Goal: Information Seeking & Learning: Learn about a topic

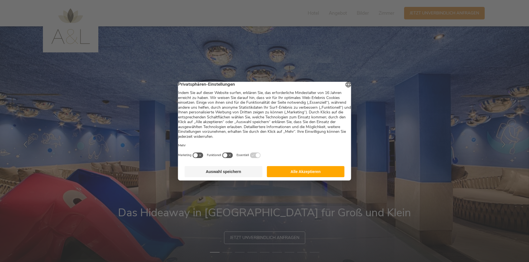
click at [316, 174] on button "Alle Akzeptieren" at bounding box center [306, 171] width 78 height 11
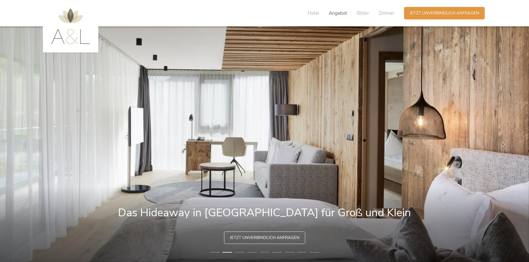
click at [344, 13] on span "Angebot" at bounding box center [338, 13] width 18 height 6
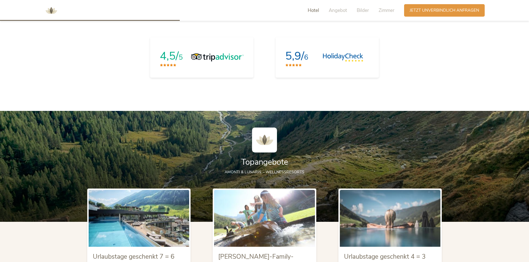
scroll to position [610, 0]
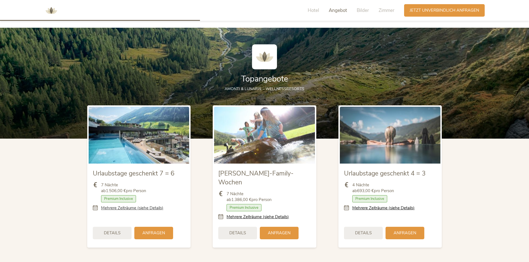
click at [150, 207] on link "Mehrere Zeiträume (siehe Details)" at bounding box center [132, 208] width 62 height 6
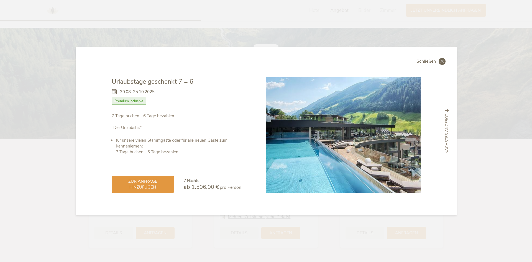
click at [440, 62] on icon at bounding box center [442, 61] width 7 height 7
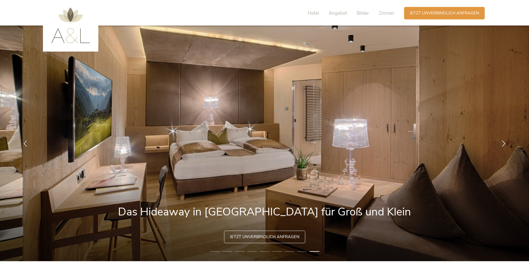
scroll to position [0, 0]
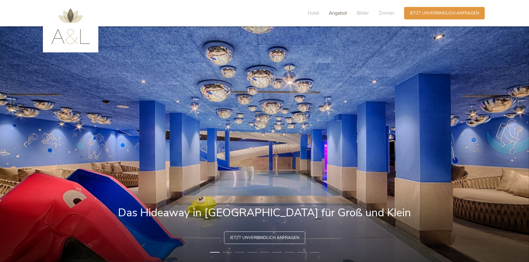
click at [343, 16] on span "Angebot" at bounding box center [338, 13] width 18 height 6
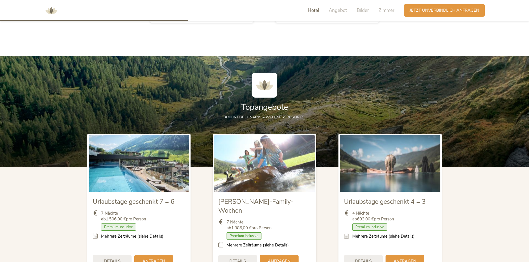
scroll to position [610, 0]
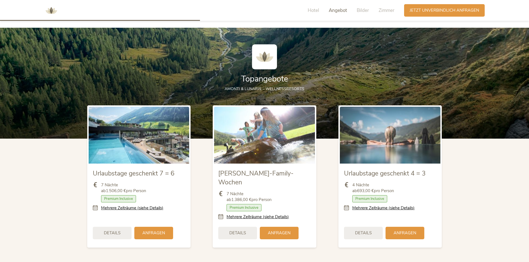
click at [355, 12] on div "Hotel Angebot Bilder Zimmer" at bounding box center [352, 10] width 103 height 12
click at [360, 10] on span "Bilder" at bounding box center [363, 10] width 12 height 6
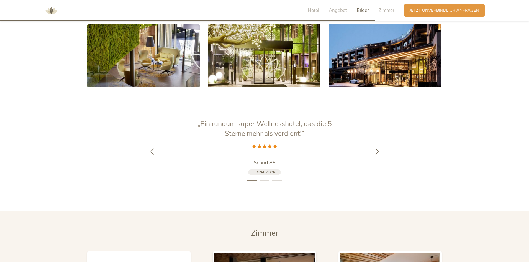
scroll to position [1172, 0]
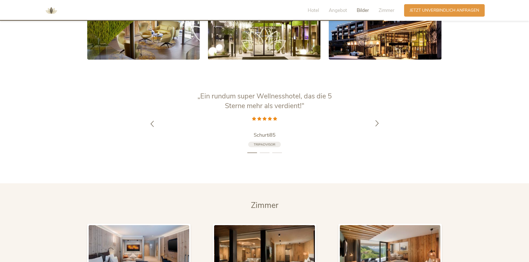
click at [378, 120] on icon at bounding box center [377, 123] width 6 height 6
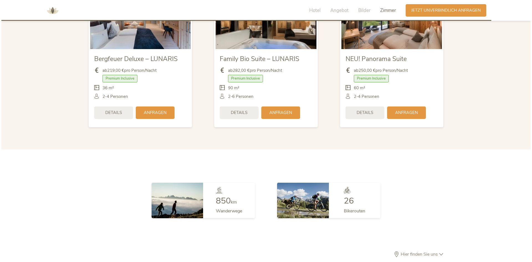
scroll to position [1338, 0]
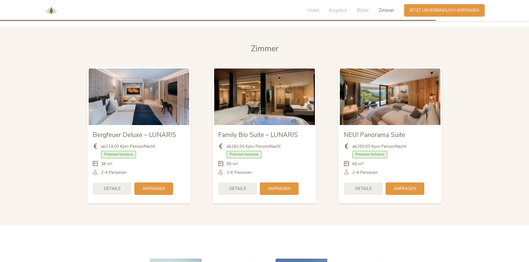
click at [148, 89] on img at bounding box center [139, 96] width 101 height 57
click at [117, 185] on span "Details" at bounding box center [112, 188] width 17 height 6
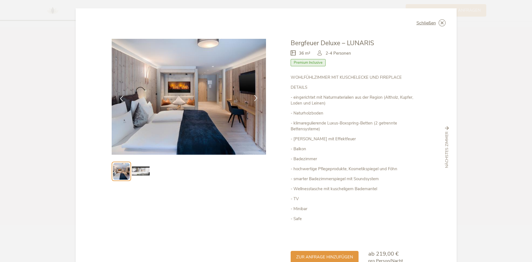
click at [255, 98] on icon at bounding box center [256, 98] width 6 height 6
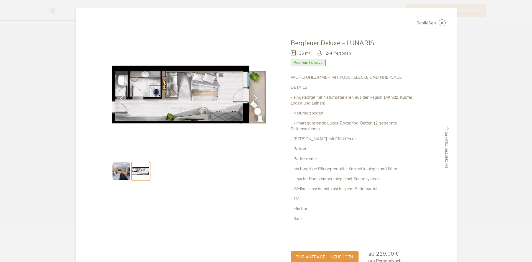
click at [256, 95] on icon at bounding box center [256, 98] width 6 height 6
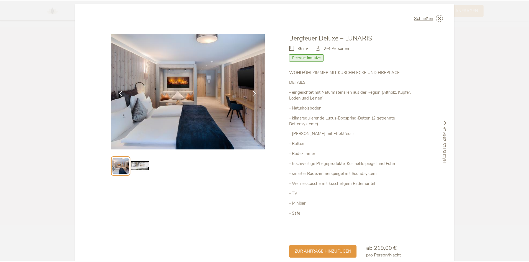
scroll to position [0, 0]
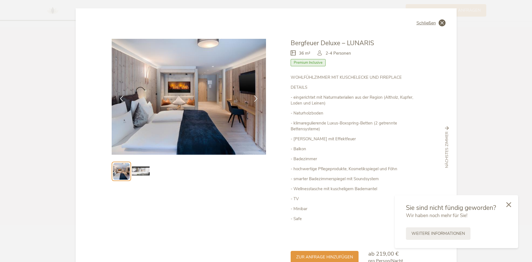
click at [439, 24] on icon at bounding box center [442, 22] width 7 height 7
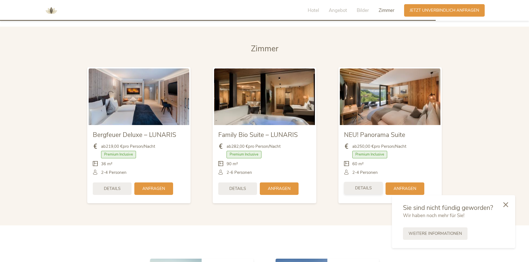
click at [363, 185] on span "Details" at bounding box center [363, 188] width 17 height 6
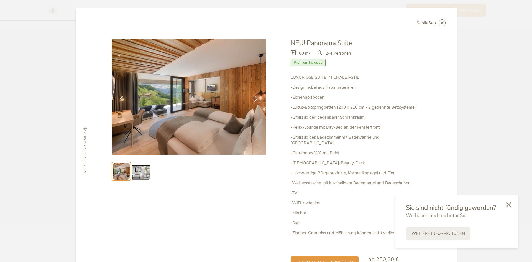
click at [147, 168] on img at bounding box center [141, 171] width 18 height 18
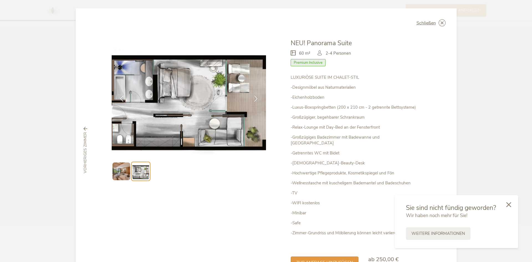
click at [432, 23] on span "Schließen" at bounding box center [426, 23] width 19 height 4
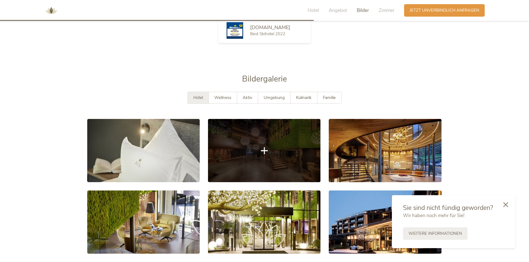
scroll to position [950, 0]
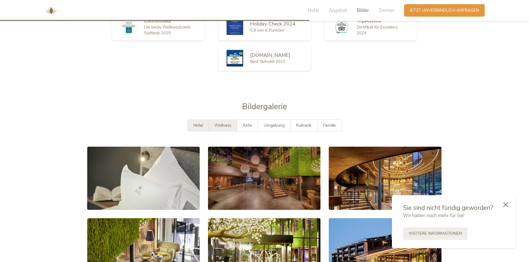
click at [228, 122] on span "Wellness" at bounding box center [223, 125] width 17 height 6
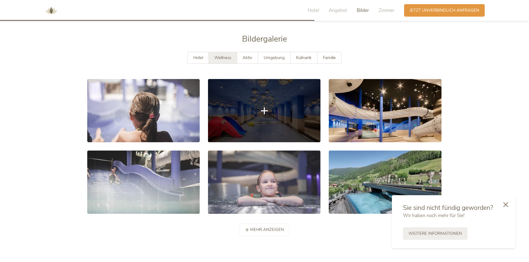
scroll to position [1061, 0]
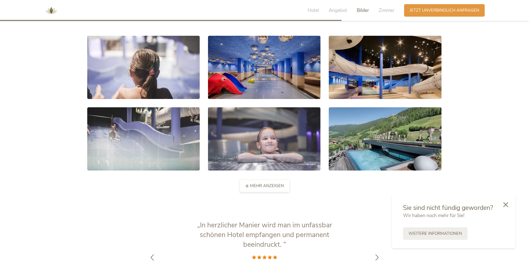
click at [280, 183] on span "mehr anzeigen" at bounding box center [267, 186] width 34 height 6
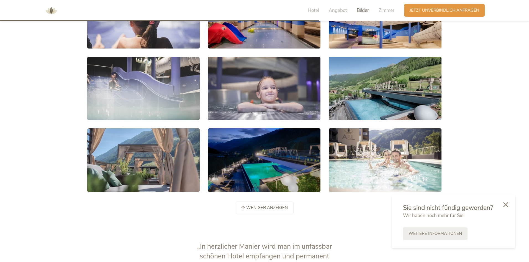
scroll to position [1033, 0]
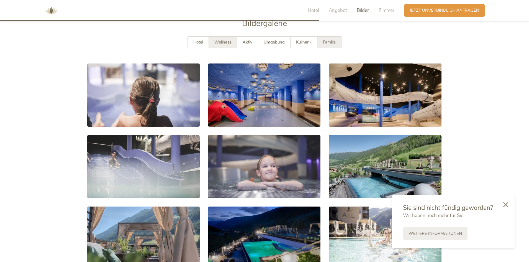
click at [326, 39] on span "Familie" at bounding box center [329, 42] width 13 height 6
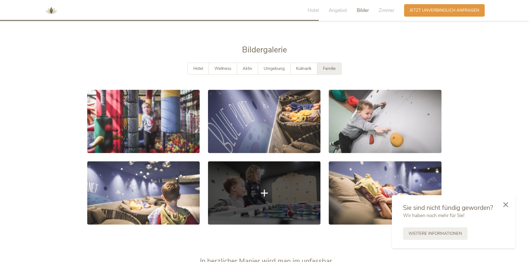
scroll to position [978, 0]
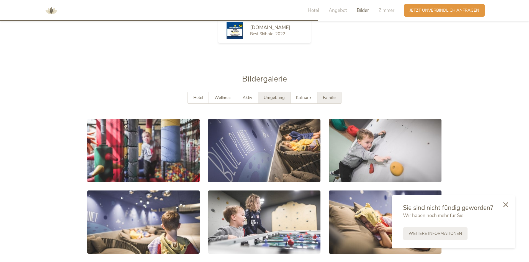
click at [278, 95] on span "Umgebung" at bounding box center [274, 98] width 21 height 6
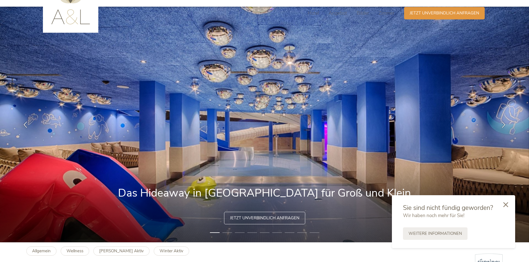
scroll to position [0, 0]
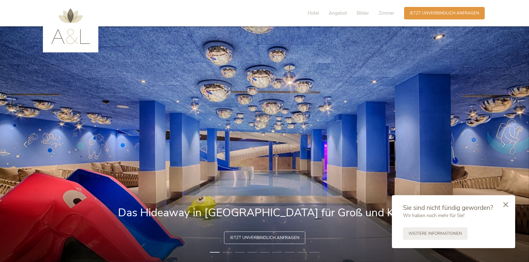
click at [75, 38] on img at bounding box center [70, 26] width 39 height 36
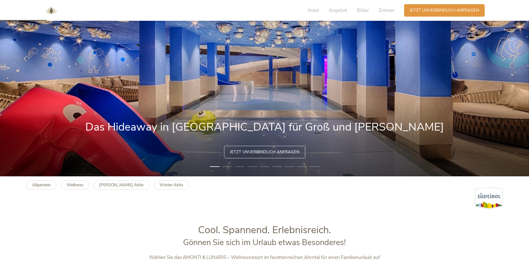
scroll to position [83, 0]
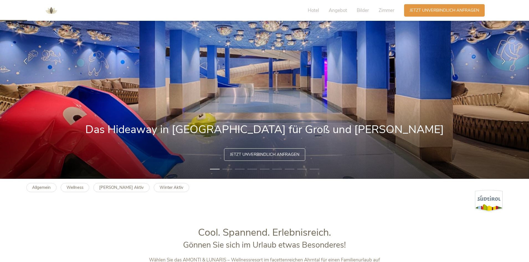
click at [227, 171] on li "2" at bounding box center [228, 169] width 10 height 6
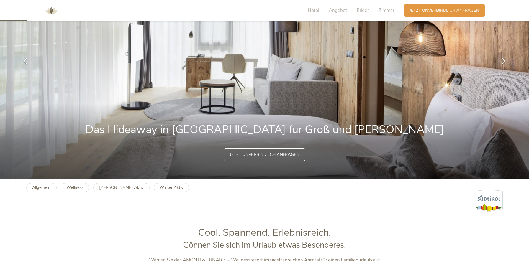
click at [238, 170] on li "3" at bounding box center [240, 169] width 10 height 6
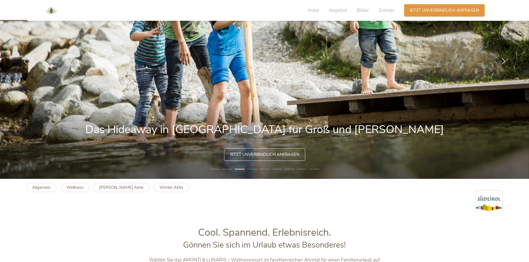
click at [255, 170] on li "4" at bounding box center [252, 169] width 10 height 6
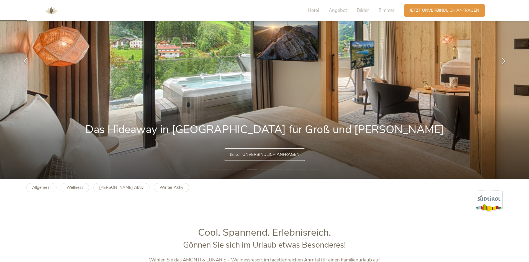
click at [264, 168] on li "5" at bounding box center [265, 169] width 10 height 6
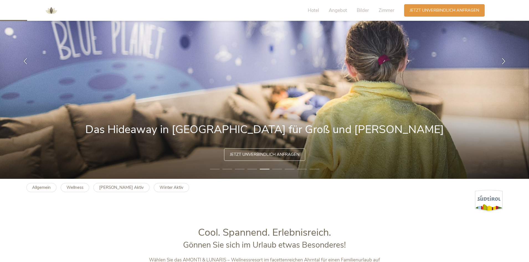
click at [276, 168] on li "6" at bounding box center [277, 169] width 10 height 6
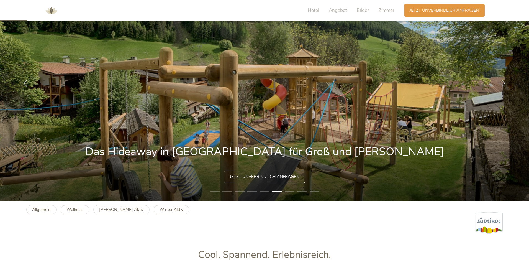
scroll to position [28, 0]
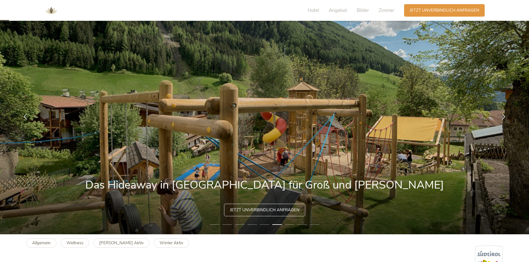
click at [290, 224] on li "7" at bounding box center [290, 225] width 10 height 6
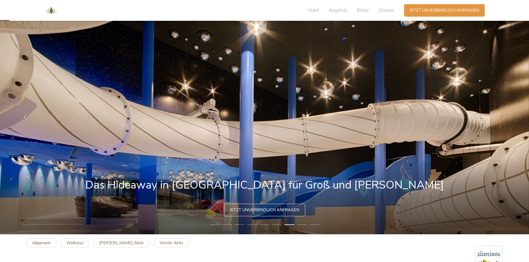
click at [298, 225] on li "8" at bounding box center [302, 225] width 10 height 6
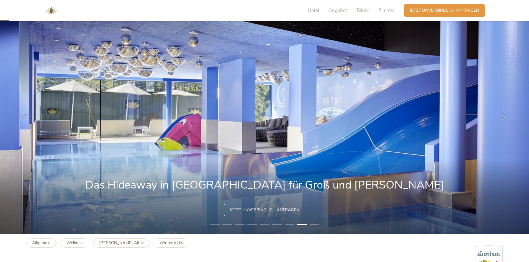
click at [313, 223] on li "9" at bounding box center [315, 225] width 10 height 6
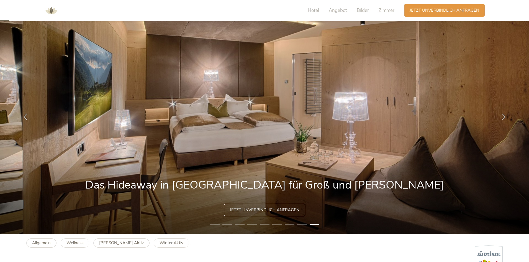
drag, startPoint x: 156, startPoint y: 183, endPoint x: 198, endPoint y: 184, distance: 41.9
click at [198, 184] on img at bounding box center [264, 117] width 529 height 236
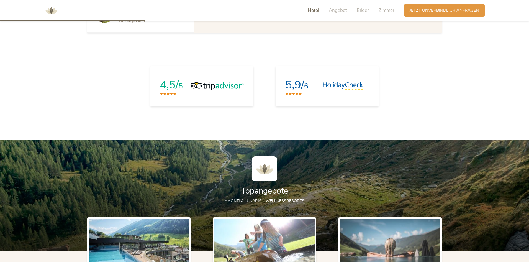
scroll to position [499, 0]
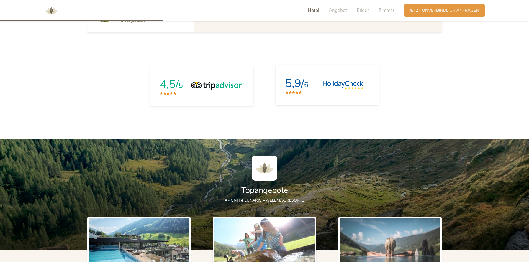
click at [310, 101] on link "5,9/ 6" at bounding box center [327, 85] width 103 height 40
